Goal: Task Accomplishment & Management: Manage account settings

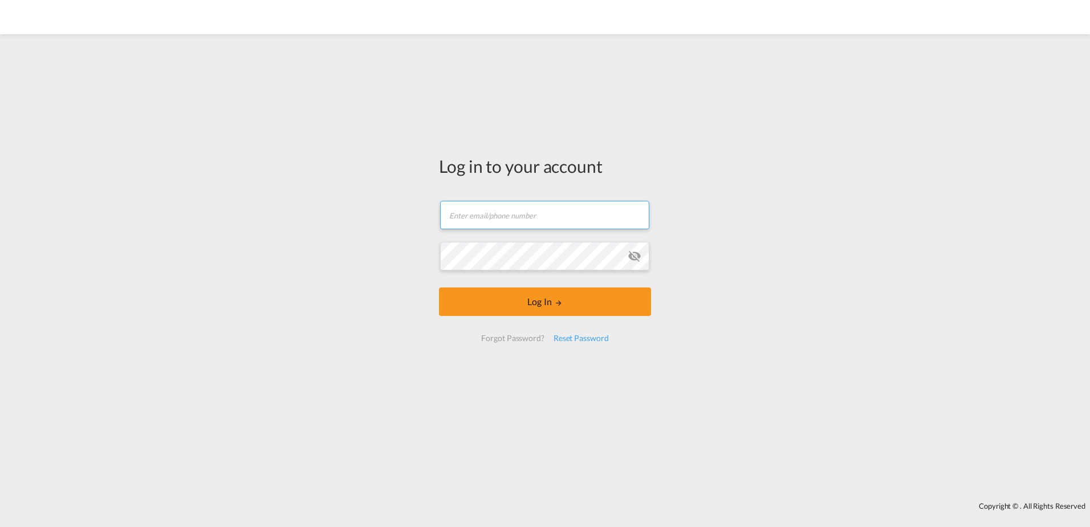
type input "[PERSON_NAME][EMAIL_ADDRESS][DOMAIN_NAME]"
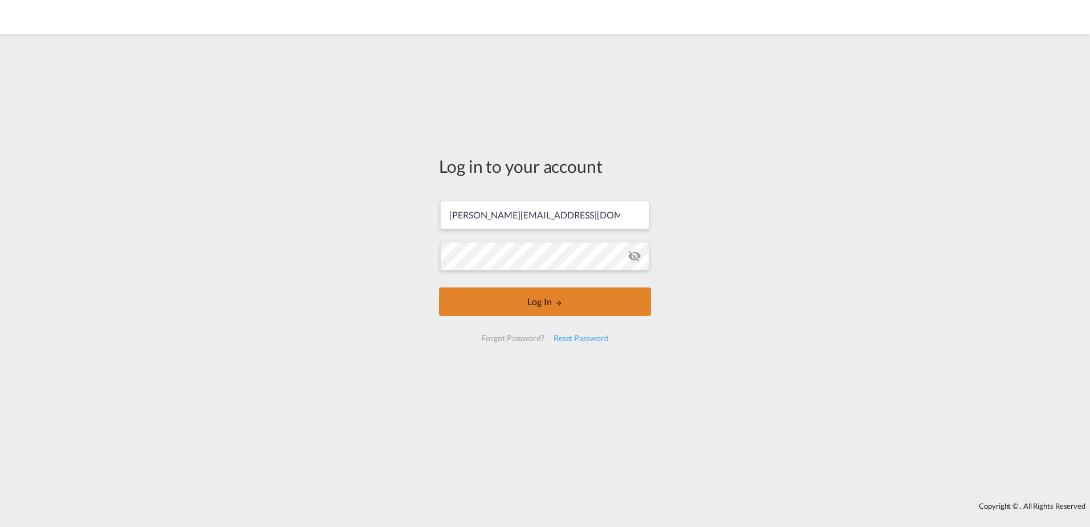
click at [536, 299] on button "Log In" at bounding box center [545, 301] width 212 height 29
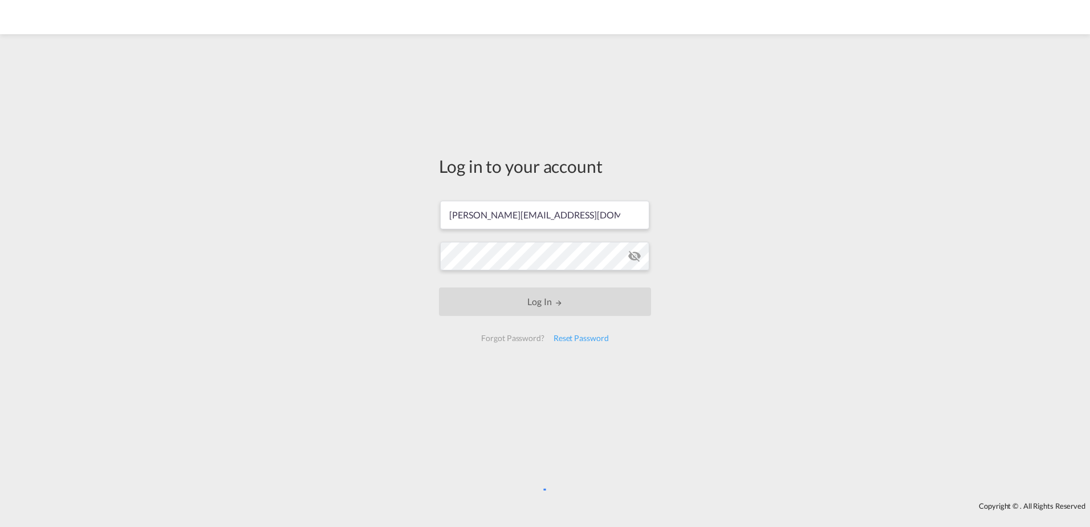
click at [565, 477] on div "Log in to your account [PERSON_NAME][EMAIL_ADDRESS][DOMAIN_NAME] Log In Forgot …" at bounding box center [545, 268] width 1090 height 456
click at [541, 464] on div "Log in to your account [PERSON_NAME][EMAIL_ADDRESS][DOMAIN_NAME] Log In Forgot …" at bounding box center [545, 253] width 229 height 427
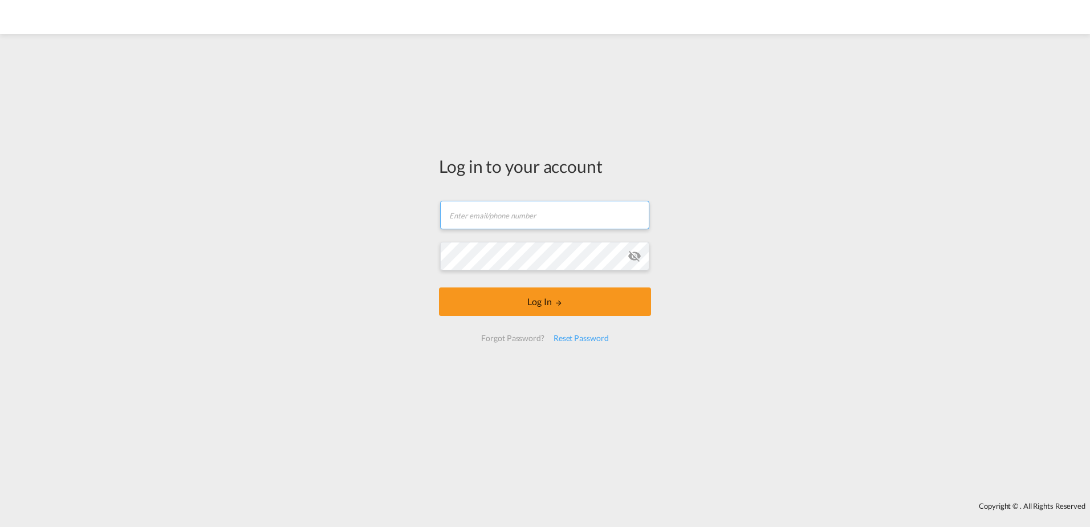
click at [458, 213] on input "text" at bounding box center [544, 215] width 209 height 29
click at [499, 217] on input "text" at bounding box center [544, 215] width 209 height 29
type input "[PERSON_NAME][EMAIL_ADDRESS][DOMAIN_NAME]"
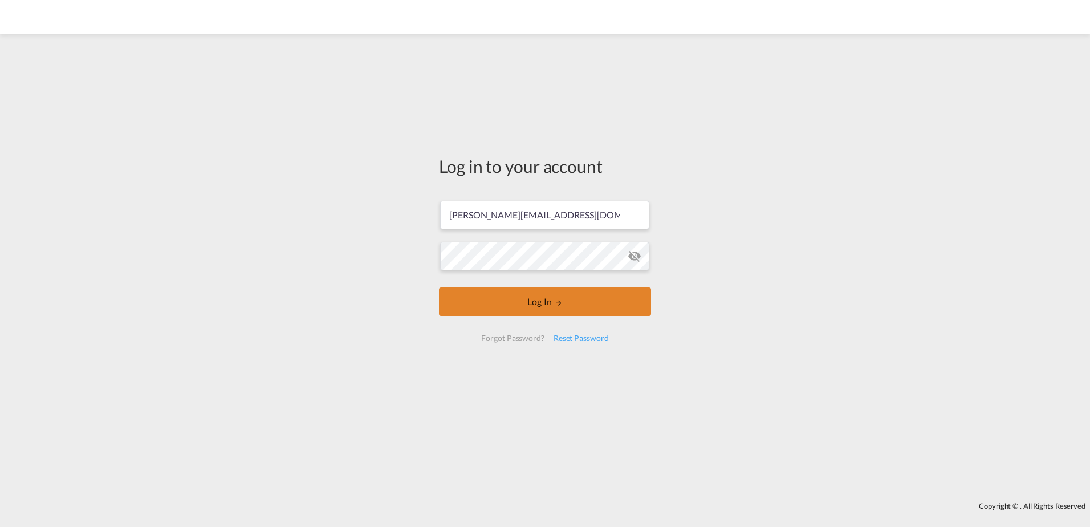
click at [540, 299] on button "Log In" at bounding box center [545, 301] width 212 height 29
